Goal: Task Accomplishment & Management: Manage account settings

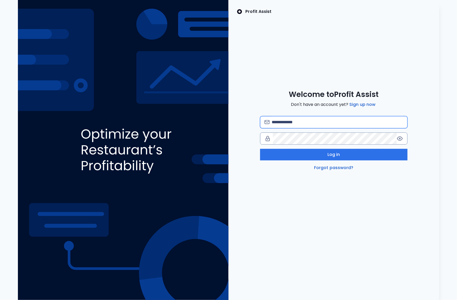
click at [300, 120] on input "email" at bounding box center [337, 122] width 131 height 12
type input "**********"
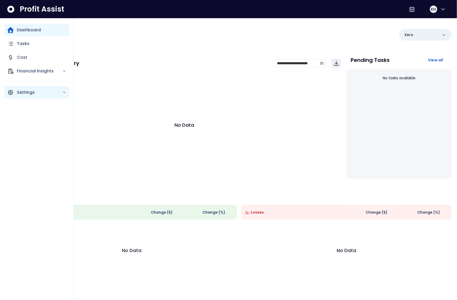
click at [30, 87] on div "Settings" at bounding box center [36, 92] width 65 height 13
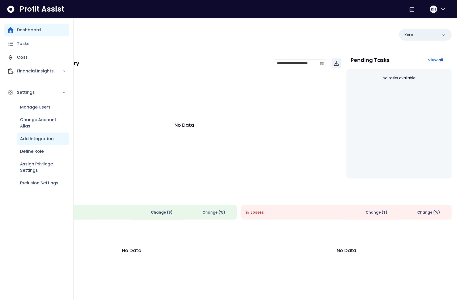
click at [39, 143] on div "Add Integration" at bounding box center [43, 138] width 52 height 13
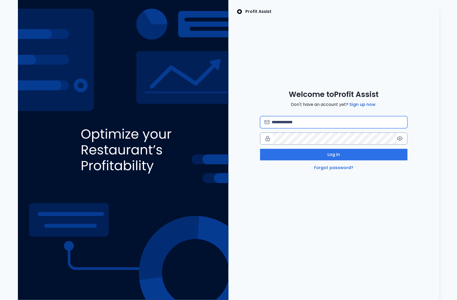
click at [287, 123] on input "email" at bounding box center [337, 122] width 131 height 12
type input "**********"
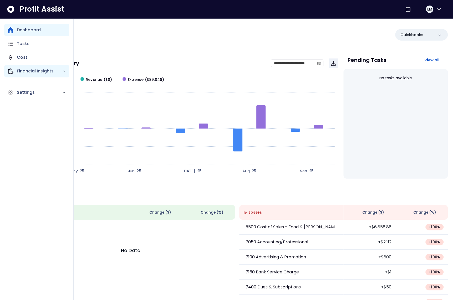
click at [39, 76] on div "Financial Insights" at bounding box center [36, 71] width 65 height 13
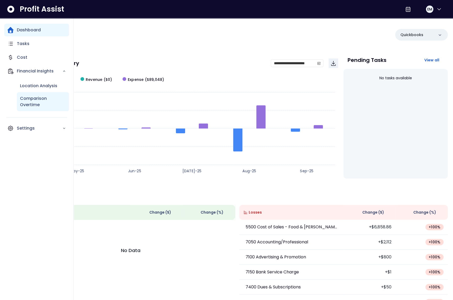
click at [43, 105] on p "Comparison Overtime" at bounding box center [43, 101] width 46 height 13
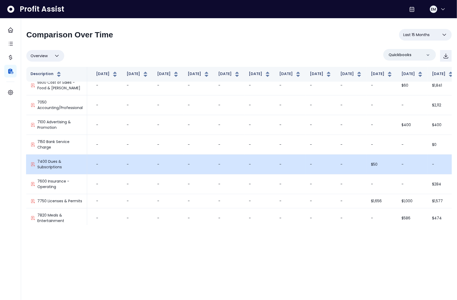
scroll to position [0, 56]
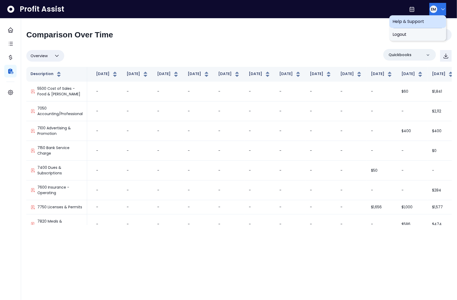
drag, startPoint x: 432, startPoint y: 6, endPoint x: 434, endPoint y: 19, distance: 13.3
click at [432, 6] on div "EM" at bounding box center [433, 9] width 7 height 7
click at [427, 37] on span "Logout" at bounding box center [417, 34] width 51 height 6
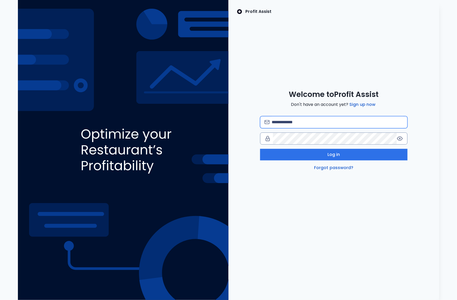
click at [295, 122] on input "email" at bounding box center [337, 122] width 131 height 12
type input "**********"
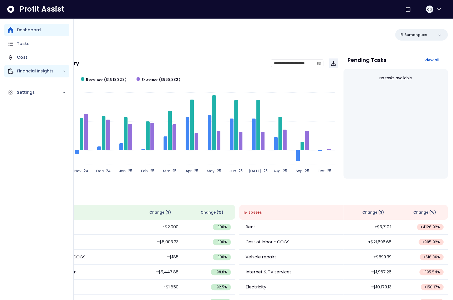
click at [26, 72] on p "Financial Insights" at bounding box center [40, 71] width 46 height 6
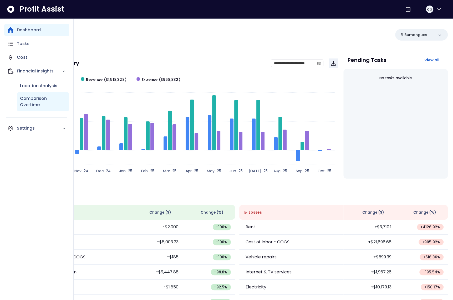
click at [37, 100] on p "Comparison Overtime" at bounding box center [43, 101] width 46 height 13
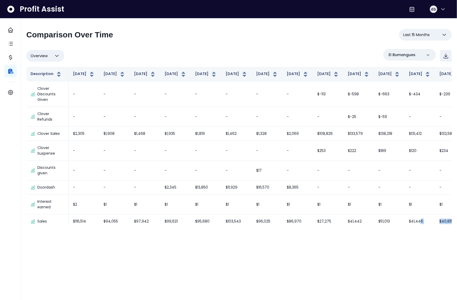
drag, startPoint x: 370, startPoint y: 225, endPoint x: 433, endPoint y: 223, distance: 62.9
click at [438, 224] on div "**********" at bounding box center [239, 124] width 436 height 212
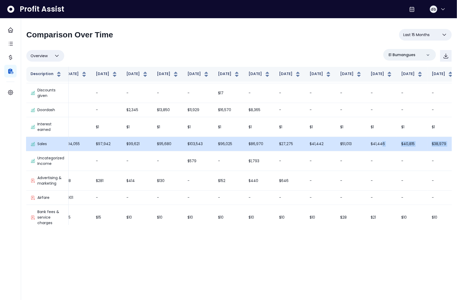
scroll to position [101, 38]
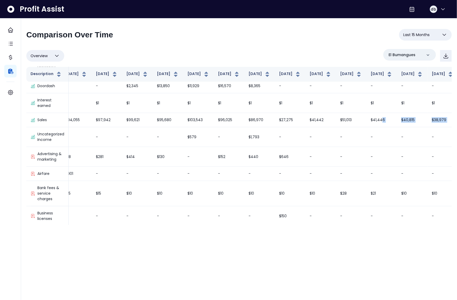
click at [353, 63] on div "Overview Overview % of cost % of sales % of budget ******** El Bumangues Descri…" at bounding box center [238, 137] width 425 height 176
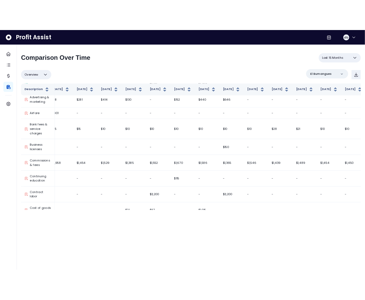
scroll to position [0, 38]
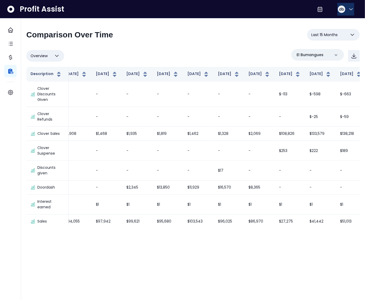
click at [345, 6] on button "db" at bounding box center [345, 9] width 17 height 13
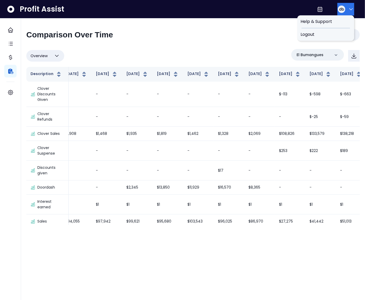
click at [332, 33] on span "Logout" at bounding box center [325, 34] width 51 height 6
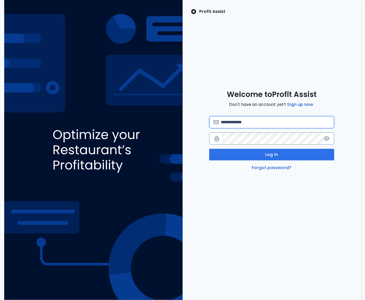
click at [237, 122] on input "email" at bounding box center [275, 122] width 109 height 12
type input "**********"
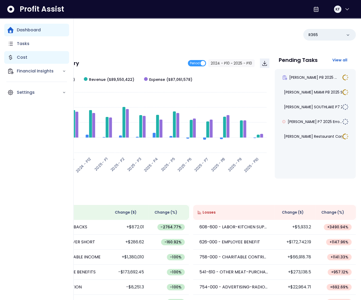
click at [31, 56] on div "Cost" at bounding box center [36, 57] width 65 height 13
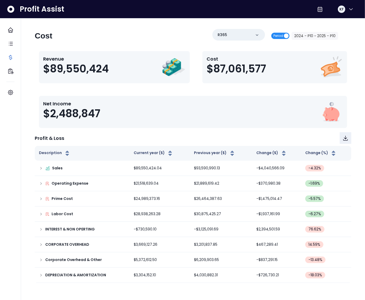
click at [283, 35] on span "Period" at bounding box center [278, 36] width 10 height 6
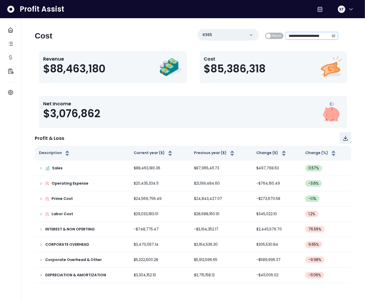
click at [335, 38] on span at bounding box center [333, 35] width 8 height 7
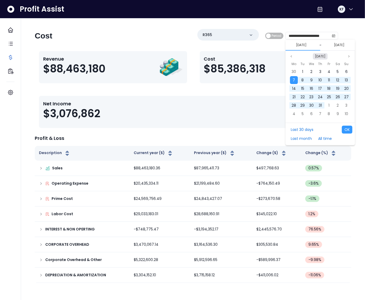
click at [322, 58] on button "Oct 2024" at bounding box center [320, 56] width 15 height 6
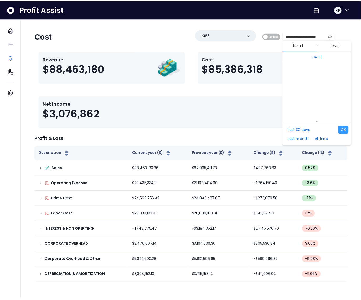
scroll to position [3523, 0]
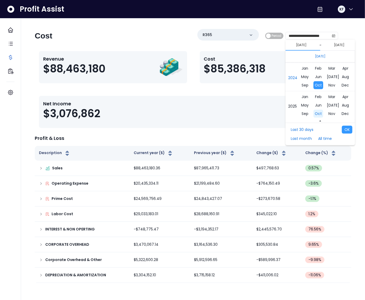
click at [316, 111] on span "Oct" at bounding box center [319, 113] width 10 height 8
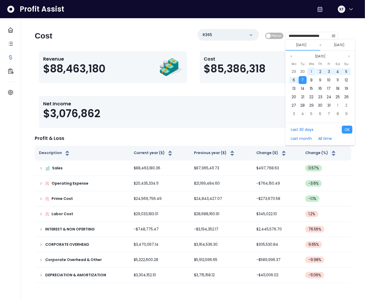
click at [312, 73] on span "1" at bounding box center [311, 71] width 1 height 5
click at [305, 79] on div "7" at bounding box center [303, 80] width 8 height 8
click at [343, 128] on button "OK" at bounding box center [347, 129] width 11 height 8
type input "**********"
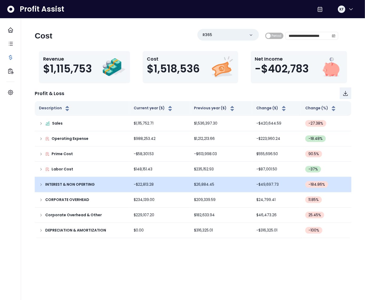
click at [41, 185] on icon at bounding box center [41, 184] width 4 height 4
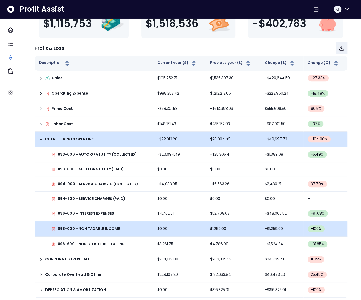
scroll to position [47, 0]
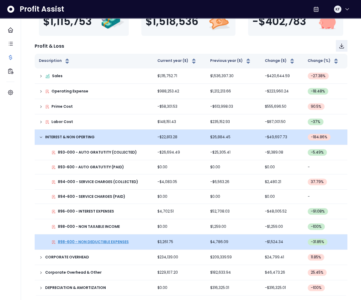
click at [90, 242] on p "898-600 - NON DEDUCTIBLE EXPENSES" at bounding box center [93, 242] width 71 height 6
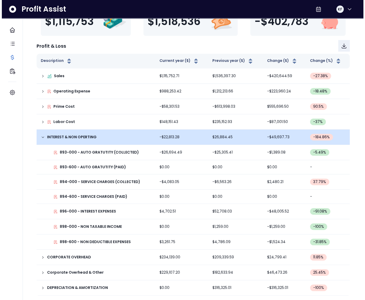
scroll to position [0, 0]
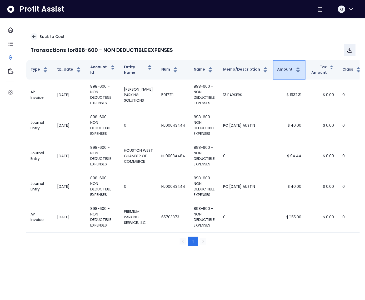
click at [277, 69] on button "Amount" at bounding box center [289, 70] width 24 height 6
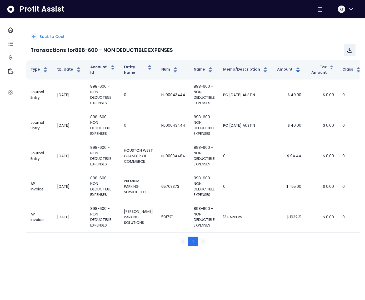
click at [40, 37] on p "Back to Cost" at bounding box center [51, 37] width 25 height 6
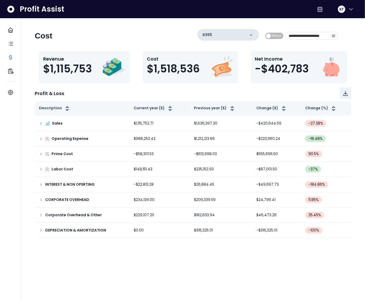
click at [243, 35] on div "R365" at bounding box center [228, 35] width 62 height 12
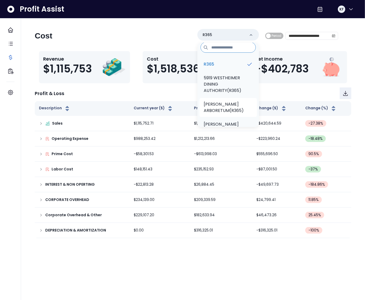
scroll to position [7, 0]
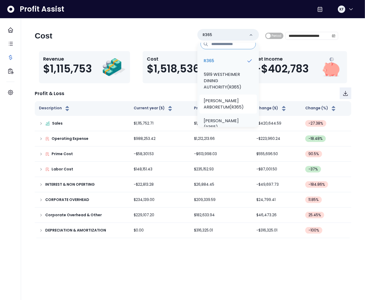
click at [226, 104] on p "TRULUCK'S ARBORETUM(R365)" at bounding box center [228, 104] width 49 height 13
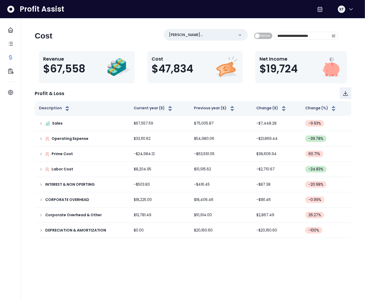
click at [95, 96] on div "Profit & Loss" at bounding box center [193, 93] width 316 height 12
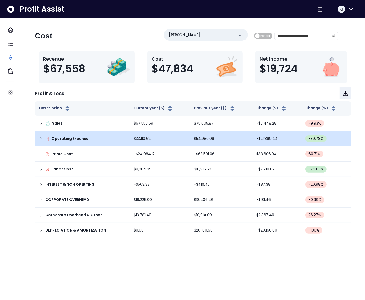
click at [40, 137] on icon at bounding box center [41, 139] width 4 height 4
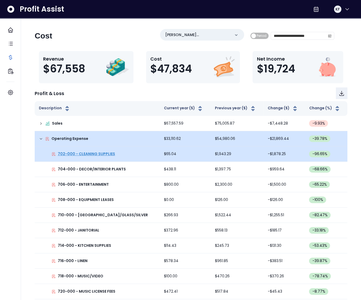
click at [75, 154] on p "702-000 - CLEANING SUPPLIES" at bounding box center [86, 154] width 57 height 6
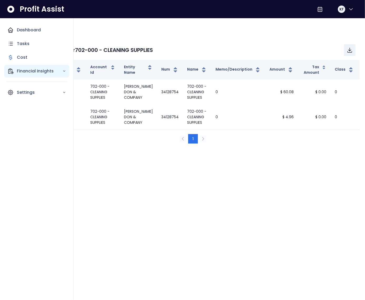
click at [12, 72] on icon "Main navigation" at bounding box center [10, 71] width 6 height 6
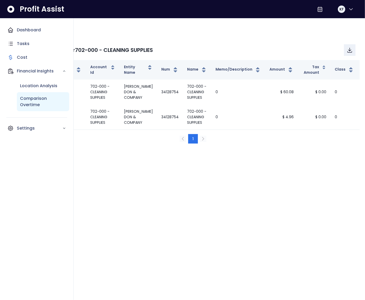
click at [43, 98] on p "Comparison Overtime" at bounding box center [43, 101] width 46 height 13
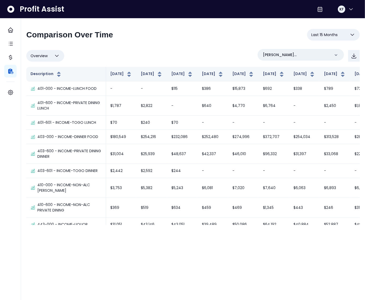
click at [315, 36] on span "Last 15 Months" at bounding box center [324, 35] width 26 height 6
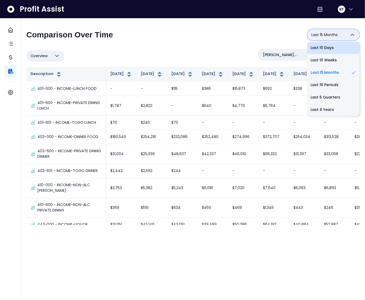
click at [324, 49] on li "Last 10 Days" at bounding box center [333, 48] width 53 height 12
type input "**********"
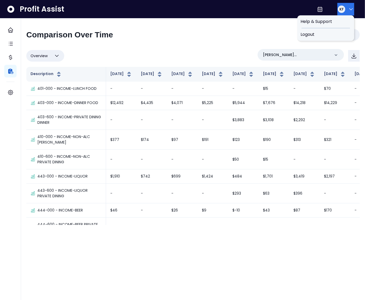
click at [339, 9] on span "KF" at bounding box center [341, 9] width 4 height 5
click at [330, 30] on div "Logout" at bounding box center [325, 34] width 57 height 13
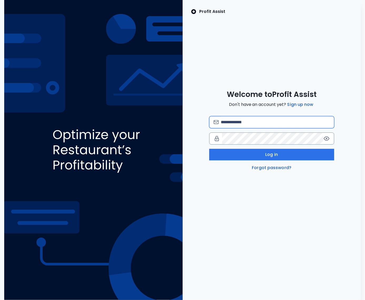
click at [247, 118] on input "email" at bounding box center [275, 122] width 109 height 12
type input "**********"
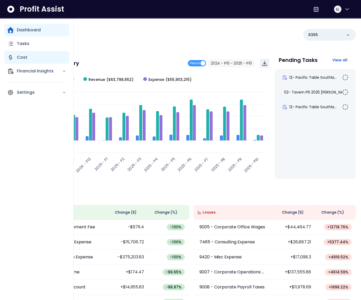
click at [19, 54] on p "Cost" at bounding box center [22, 57] width 11 height 6
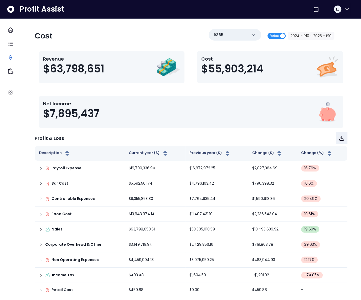
click at [279, 37] on span "Period" at bounding box center [275, 36] width 10 height 6
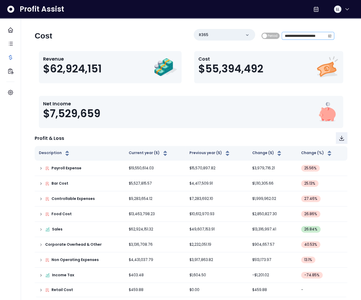
click at [331, 36] on icon "calendar" at bounding box center [330, 36] width 3 height 3
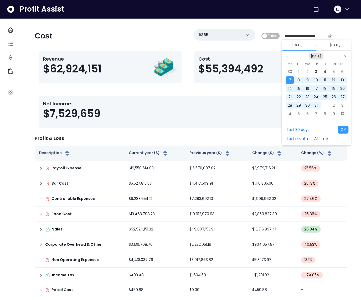
click at [312, 54] on button "Oct 2024" at bounding box center [316, 56] width 15 height 6
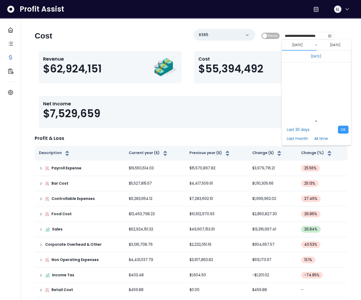
scroll to position [3523, 0]
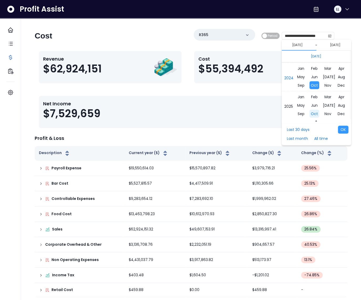
click at [312, 112] on span "Oct" at bounding box center [315, 113] width 10 height 8
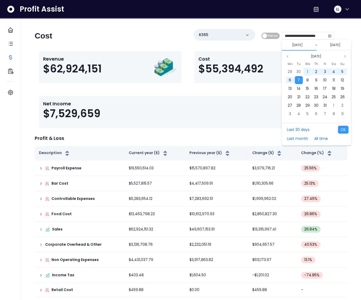
click at [306, 71] on div "1" at bounding box center [308, 72] width 8 height 8
click at [301, 79] on div "7" at bounding box center [299, 80] width 8 height 8
click at [342, 129] on button "OK" at bounding box center [343, 129] width 11 height 8
type input "**********"
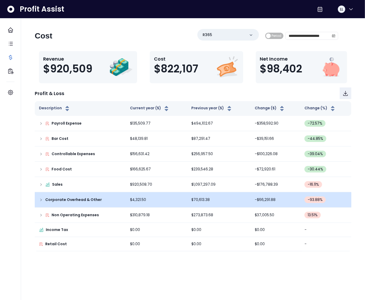
click at [42, 198] on icon at bounding box center [41, 200] width 4 height 4
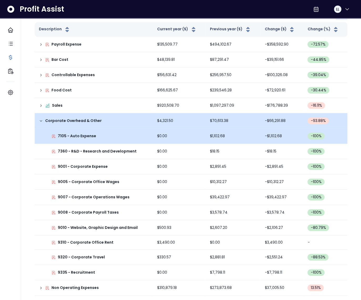
scroll to position [108, 0]
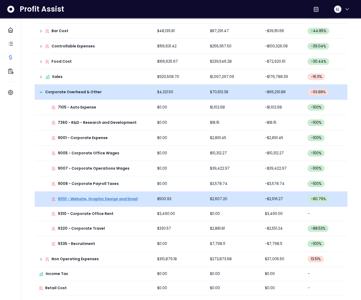
click at [82, 199] on p "9010 - Website, Graphic Design and Email" at bounding box center [98, 199] width 80 height 6
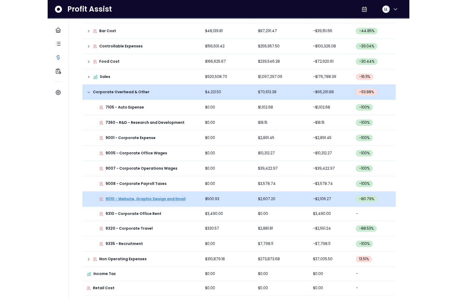
scroll to position [0, 0]
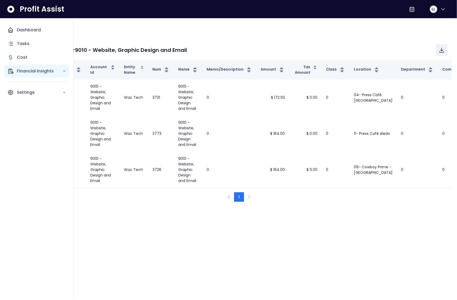
click at [14, 70] on div "Financial Insights" at bounding box center [36, 71] width 65 height 13
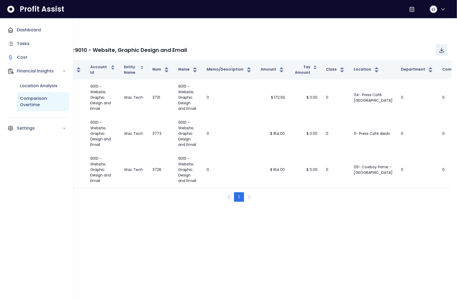
click at [38, 95] on p "Comparison Overtime" at bounding box center [43, 101] width 46 height 13
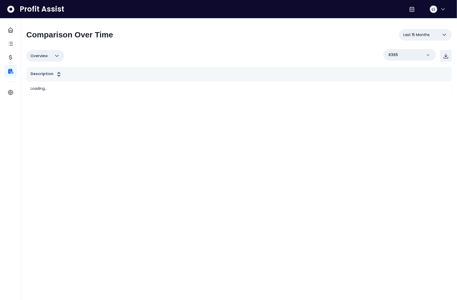
click at [365, 32] on span "Last 15 Months" at bounding box center [416, 35] width 26 height 6
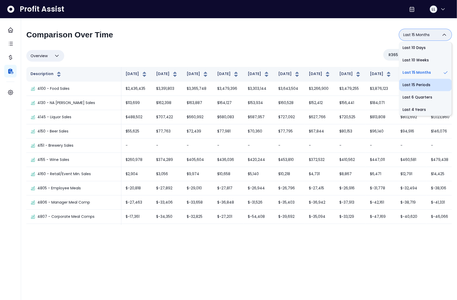
click at [365, 81] on li "Last 15 Periods" at bounding box center [425, 85] width 53 height 12
type input "**********"
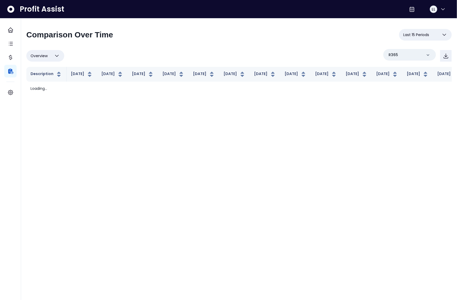
click at [338, 43] on div "**********" at bounding box center [238, 37] width 425 height 16
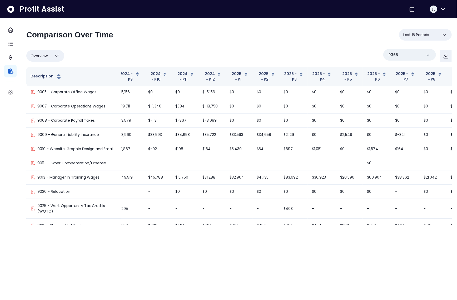
scroll to position [1271, 79]
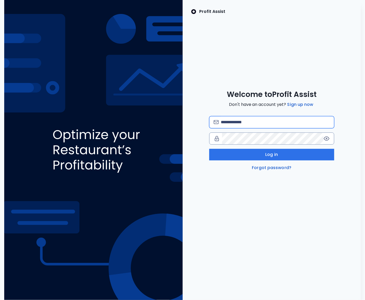
click at [226, 118] on input "email" at bounding box center [275, 122] width 109 height 12
type input "**********"
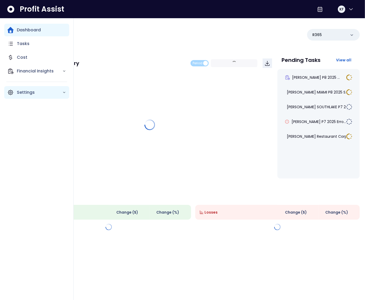
click at [11, 93] on icon "Main navigation" at bounding box center [11, 93] width 2 height 2
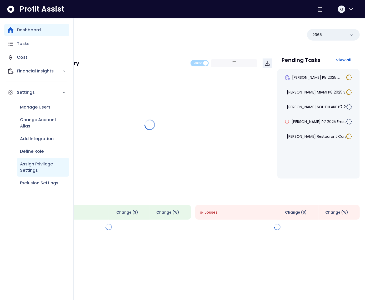
drag, startPoint x: 35, startPoint y: 163, endPoint x: 38, endPoint y: 163, distance: 3.4
click at [35, 163] on p "Assign Privilege Settings" at bounding box center [43, 167] width 46 height 13
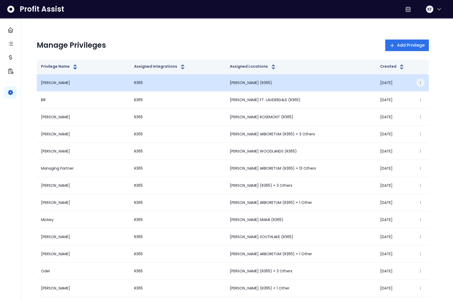
click at [365, 83] on icon "button" at bounding box center [421, 83] width 4 height 4
click at [365, 99] on button "Edit" at bounding box center [395, 97] width 58 height 13
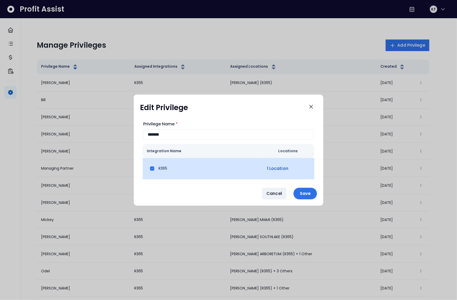
click at [274, 168] on link "1 Location" at bounding box center [277, 168] width 23 height 6
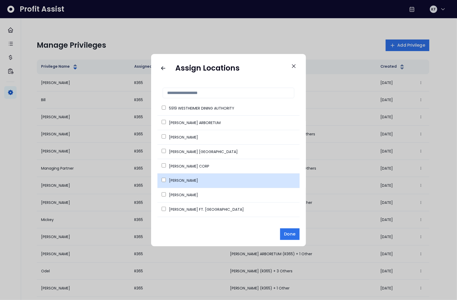
click at [160, 179] on td "[PERSON_NAME]" at bounding box center [228, 180] width 142 height 14
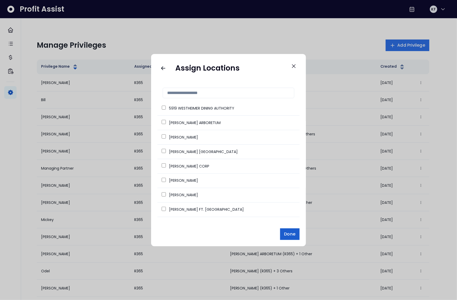
click at [288, 235] on span "Done" at bounding box center [289, 234] width 11 height 6
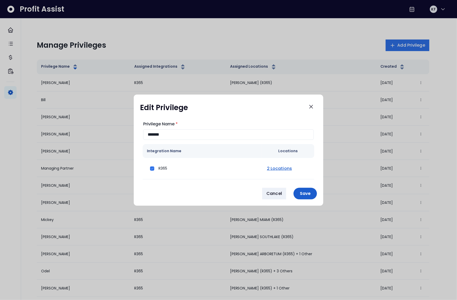
click at [302, 194] on p "Save" at bounding box center [304, 193] width 17 height 5
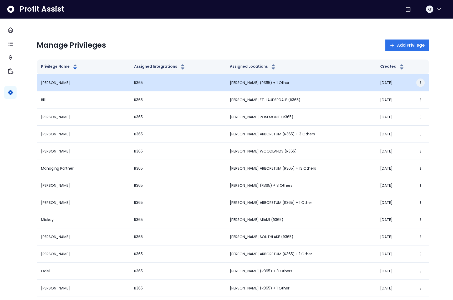
click at [365, 83] on icon "button" at bounding box center [421, 83] width 4 height 4
click at [365, 97] on button "Edit" at bounding box center [395, 97] width 58 height 13
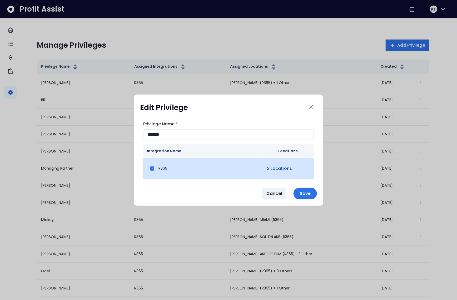
click at [271, 170] on link "2 Locations" at bounding box center [279, 168] width 27 height 6
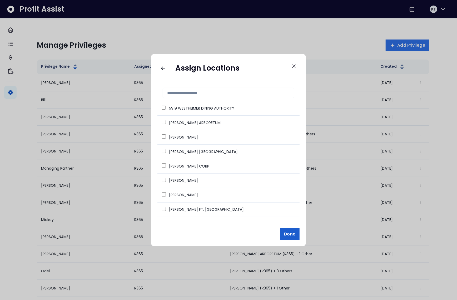
click at [291, 235] on span "Done" at bounding box center [289, 234] width 11 height 6
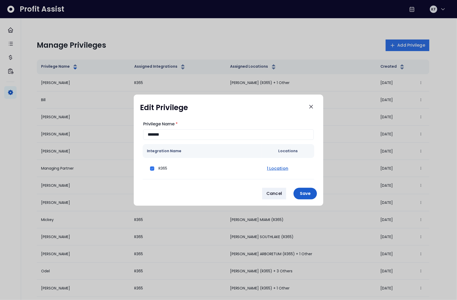
click at [307, 196] on p "Save" at bounding box center [304, 193] width 17 height 5
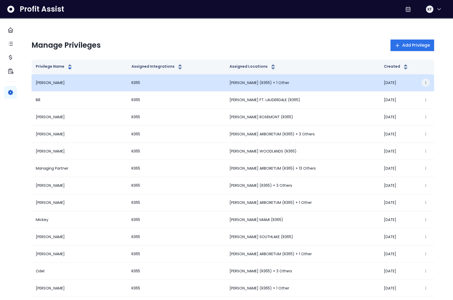
click at [424, 82] on icon "button" at bounding box center [426, 83] width 4 height 4
click at [397, 95] on button "Edit" at bounding box center [395, 97] width 58 height 13
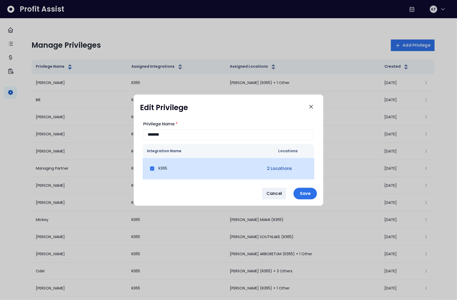
click at [271, 168] on link "2 Locations" at bounding box center [279, 168] width 27 height 6
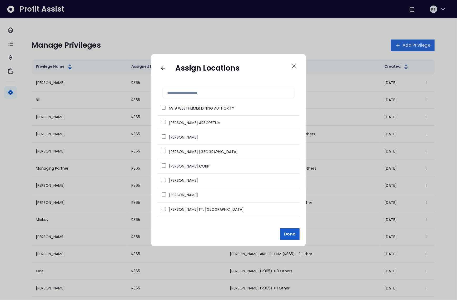
click at [291, 235] on span "Done" at bounding box center [289, 234] width 11 height 6
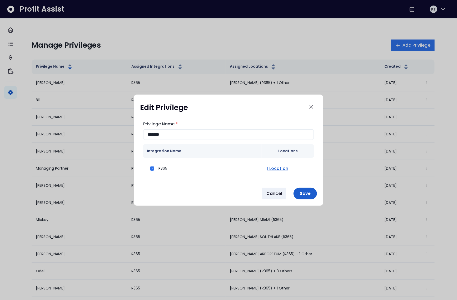
click at [304, 191] on p "Save" at bounding box center [304, 193] width 17 height 5
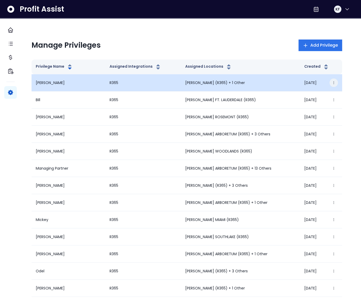
click at [332, 83] on icon "button" at bounding box center [334, 83] width 4 height 4
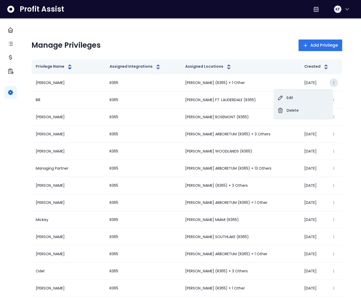
click at [276, 43] on div "Manage Privileges Add Privilege" at bounding box center [187, 45] width 311 height 12
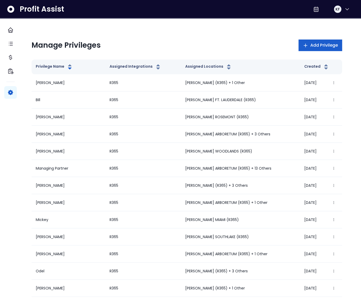
click at [311, 45] on span "Add Privilege" at bounding box center [325, 45] width 28 height 6
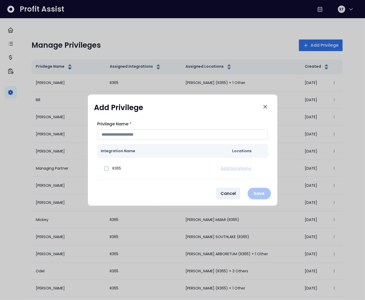
click at [126, 137] on input "Privilege Name *" at bounding box center [182, 134] width 170 height 11
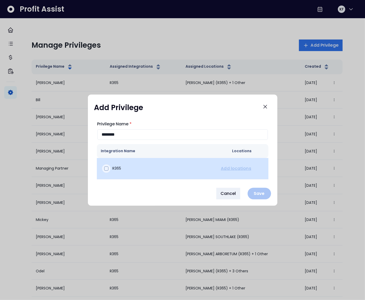
type input "********"
click at [108, 168] on div at bounding box center [106, 168] width 8 height 8
click at [226, 167] on link "Add locations" at bounding box center [236, 168] width 32 height 6
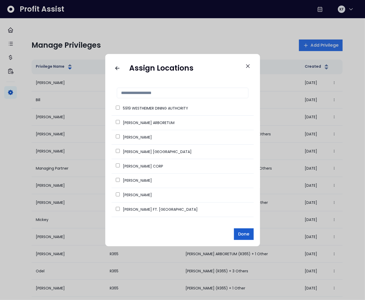
click at [242, 236] on span "Done" at bounding box center [243, 234] width 11 height 6
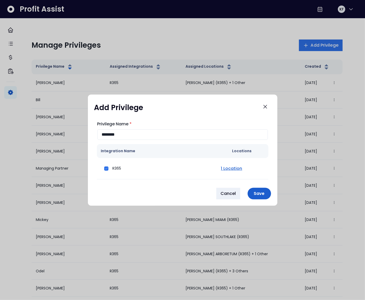
click at [265, 194] on p "Save" at bounding box center [259, 193] width 17 height 5
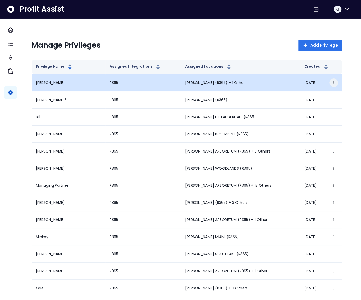
click at [332, 81] on icon "button" at bounding box center [334, 83] width 4 height 4
click at [303, 110] on button "Delete" at bounding box center [303, 110] width 58 height 13
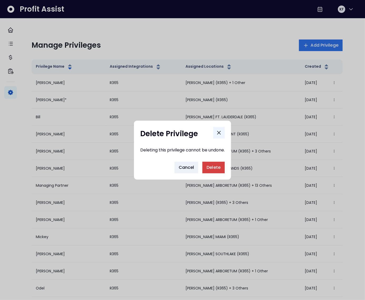
click at [221, 134] on icon "Close" at bounding box center [219, 132] width 6 height 6
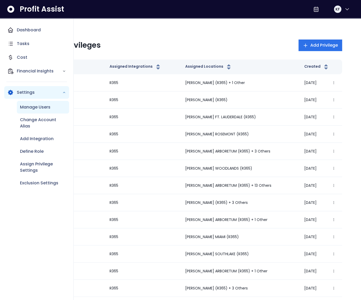
click at [38, 109] on p "Manage Users" at bounding box center [35, 107] width 31 height 6
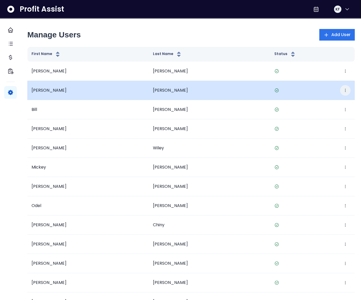
click at [344, 88] on icon "button" at bounding box center [346, 90] width 4 height 4
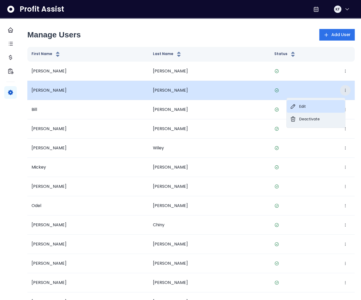
click at [318, 106] on button "Edit" at bounding box center [316, 106] width 58 height 13
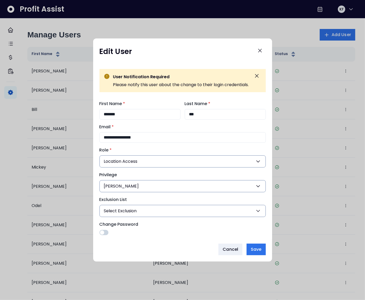
click at [132, 185] on button "[PERSON_NAME]" at bounding box center [182, 186] width 166 height 12
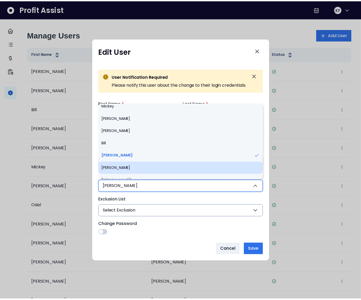
scroll to position [133, 0]
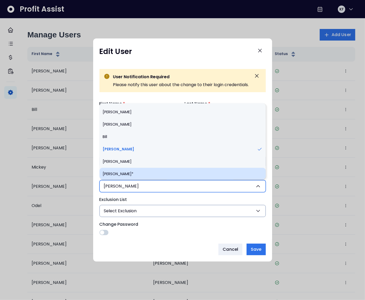
click at [124, 170] on li "[PERSON_NAME]*" at bounding box center [182, 174] width 166 height 12
type input "***"
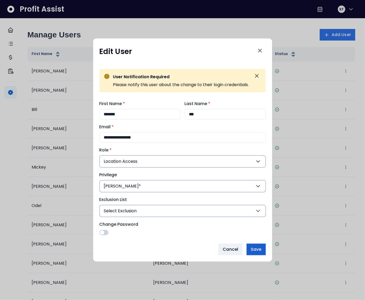
click at [257, 250] on span "Save" at bounding box center [256, 249] width 11 height 6
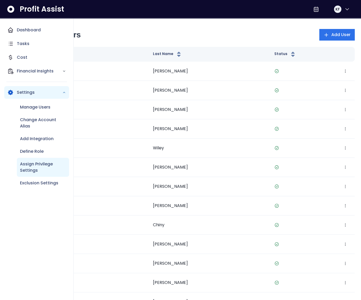
click at [44, 165] on p "Assign Privilege Settings" at bounding box center [43, 167] width 46 height 13
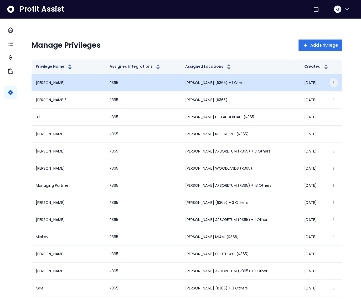
click at [330, 82] on button "button" at bounding box center [334, 82] width 8 height 8
click at [299, 109] on button "Delete" at bounding box center [303, 110] width 58 height 13
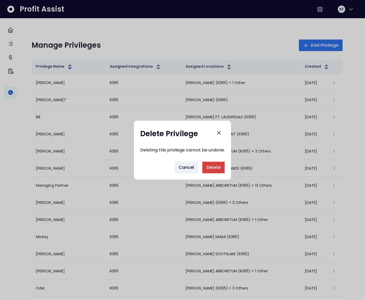
click at [215, 163] on button "Delete" at bounding box center [213, 168] width 22 height 12
